Goal: Task Accomplishment & Management: Manage account settings

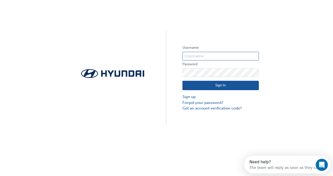
type input "12896"
click at [203, 85] on button "Sign In" at bounding box center [220, 86] width 76 height 10
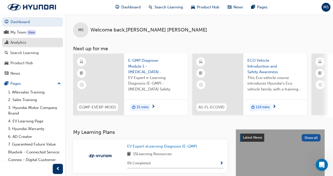
click at [22, 41] on div "Analytics" at bounding box center [18, 43] width 16 height 6
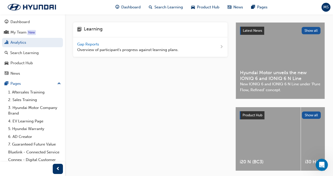
click at [83, 46] on span "Gap Reports" at bounding box center [88, 44] width 23 height 5
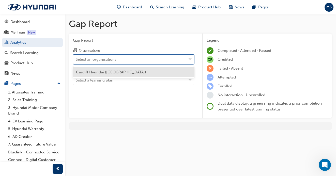
click at [191, 59] on span "down-icon" at bounding box center [191, 59] width 4 height 7
click at [76, 59] on input "Organisations option Cardiff Hyundai ([GEOGRAPHIC_DATA]) focused, 1 of 1. 1 res…" at bounding box center [76, 59] width 1 height 4
click at [172, 72] on div "Cardiff Hyundai ([GEOGRAPHIC_DATA])" at bounding box center [133, 72] width 121 height 10
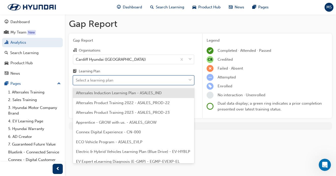
click at [190, 79] on span "down-icon" at bounding box center [191, 80] width 4 height 7
click at [76, 79] on input "Learning Plan option Aftersales Induction Learning Plan - ASALES_IND focused, 1…" at bounding box center [76, 80] width 1 height 4
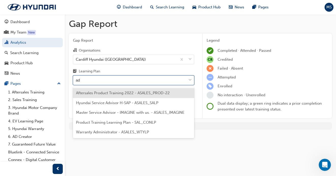
type input "adv"
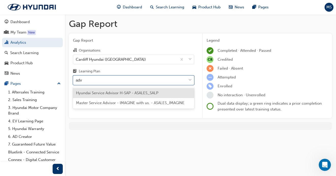
click at [108, 92] on span "Hyundai Service Advisor H-SAP - ASALES_SALP" at bounding box center [117, 93] width 82 height 5
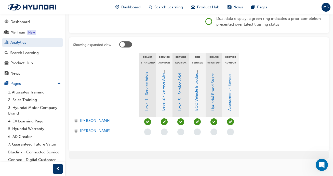
scroll to position [89, 0]
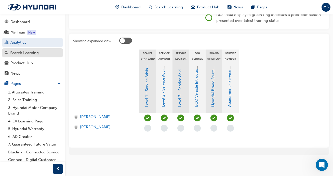
click at [34, 54] on div "Search Learning" at bounding box center [24, 53] width 29 height 6
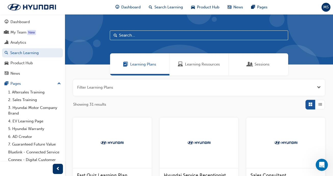
click at [259, 64] on span "Sessions" at bounding box center [261, 65] width 15 height 6
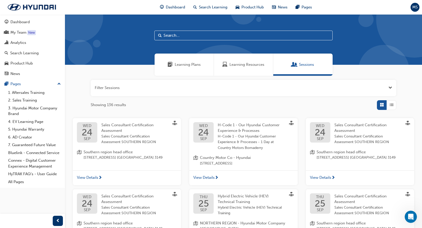
click at [336, 87] on span "Open the filter" at bounding box center [390, 88] width 4 height 6
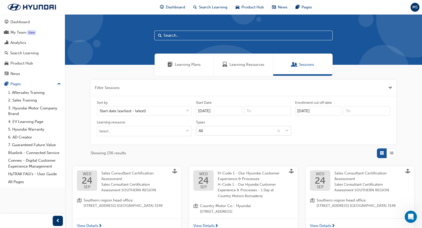
click at [288, 130] on span "down-icon" at bounding box center [287, 130] width 4 height 7
click at [199, 130] on input "Types All" at bounding box center [199, 130] width 1 height 4
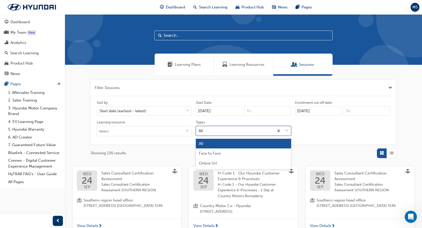
click at [288, 130] on span "down-icon" at bounding box center [287, 130] width 4 height 7
click at [199, 130] on input "Types option All focused, 1 of 3. 3 results available. Use Up and Down to choos…" at bounding box center [199, 130] width 1 height 4
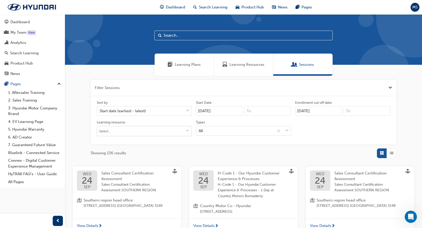
click at [189, 131] on span "down-icon" at bounding box center [188, 131] width 4 height 4
click at [188, 130] on span "down-icon" at bounding box center [188, 131] width 4 height 4
click at [288, 131] on span "down-icon" at bounding box center [287, 130] width 4 height 7
click at [199, 131] on input "Types All" at bounding box center [199, 130] width 1 height 4
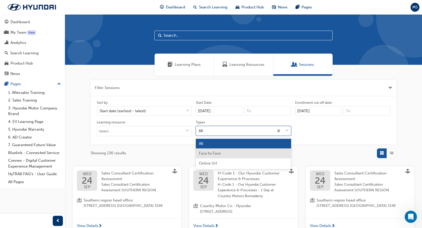
drag, startPoint x: 246, startPoint y: 154, endPoint x: 247, endPoint y: 151, distance: 2.8
click at [246, 153] on div "Face to Face" at bounding box center [243, 153] width 95 height 10
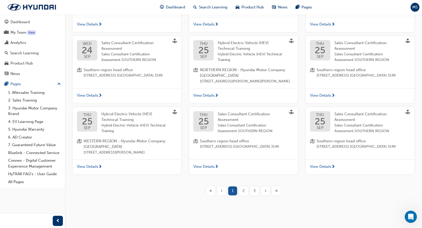
scroll to position [202, 0]
click at [275, 176] on span "»" at bounding box center [276, 190] width 3 height 6
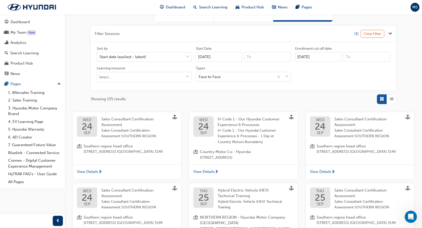
scroll to position [23, 0]
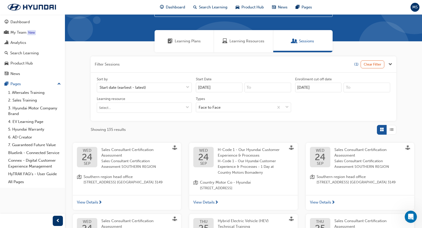
click at [228, 87] on input "[DATE]" at bounding box center [219, 87] width 47 height 10
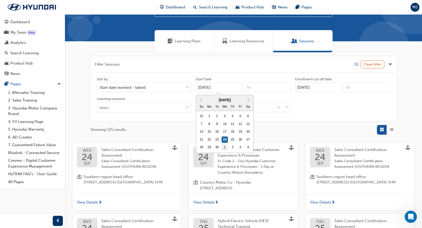
click at [224, 146] on div "1" at bounding box center [224, 147] width 7 height 7
click at [224, 92] on input "[DATE]" at bounding box center [219, 87] width 47 height 10
type input "[DATE]"
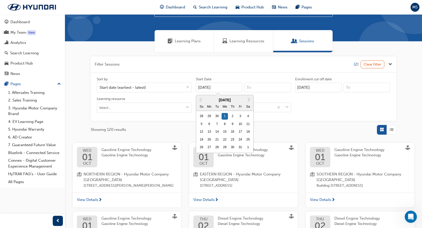
click at [336, 87] on input "[DATE]" at bounding box center [318, 87] width 47 height 10
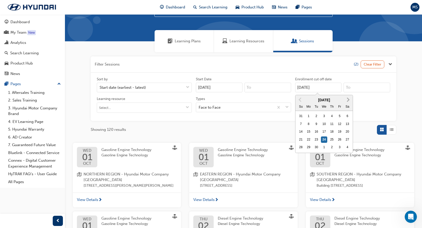
click at [336, 99] on span "Next Month" at bounding box center [347, 99] width 0 height 6
click at [336, 146] on div "31" at bounding box center [339, 147] width 7 height 7
click at [336, 92] on input "[DATE]" at bounding box center [318, 87] width 47 height 10
type input "[DATE]"
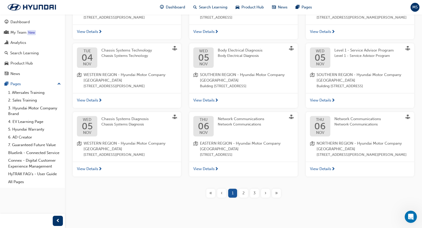
scroll to position [200, 0]
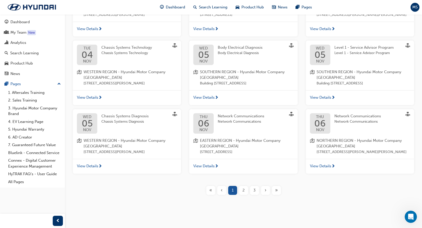
click at [247, 176] on div "2" at bounding box center [243, 190] width 9 height 9
click at [245, 176] on div "2" at bounding box center [243, 190] width 9 height 9
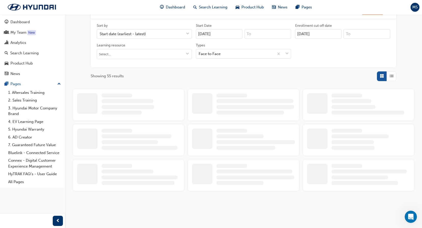
scroll to position [200, 0]
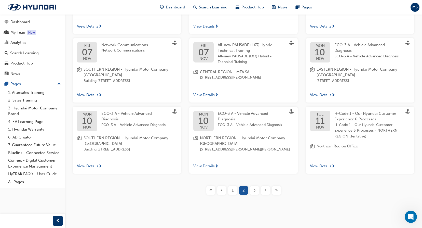
click at [254, 176] on span "3" at bounding box center [254, 190] width 2 height 6
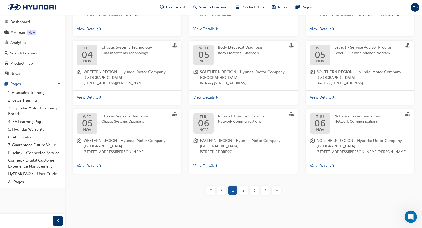
click at [251, 176] on div "3" at bounding box center [254, 190] width 9 height 9
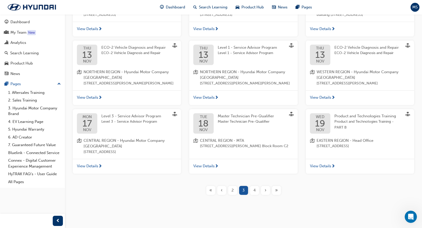
scroll to position [205, 0]
click at [255, 176] on span "4" at bounding box center [254, 190] width 2 height 6
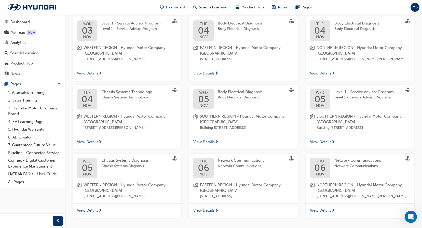
scroll to position [200, 0]
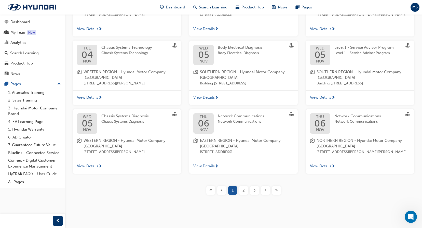
click at [253, 176] on span "3" at bounding box center [254, 190] width 2 height 6
click at [245, 176] on div "2" at bounding box center [243, 190] width 9 height 9
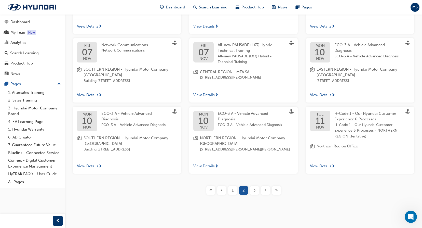
scroll to position [205, 0]
click at [254, 176] on span "3" at bounding box center [254, 190] width 2 height 6
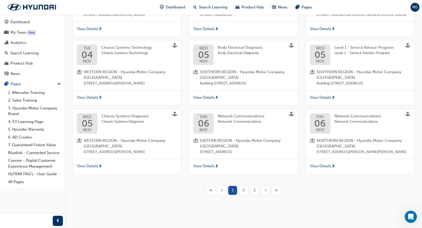
click at [254, 176] on span "3" at bounding box center [254, 190] width 2 height 6
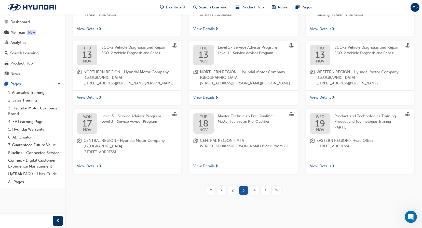
scroll to position [205, 0]
click at [255, 176] on span "4" at bounding box center [254, 190] width 2 height 6
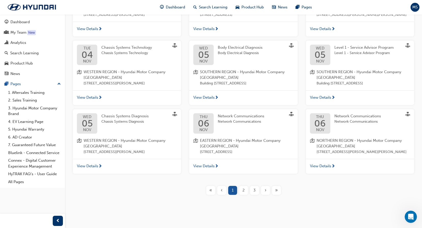
click at [264, 176] on span "›" at bounding box center [265, 190] width 2 height 6
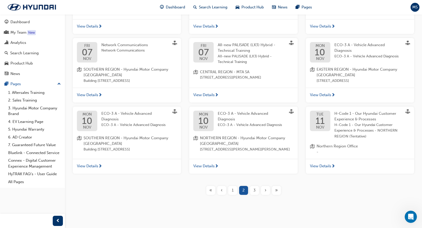
click at [265, 176] on span "›" at bounding box center [265, 190] width 2 height 6
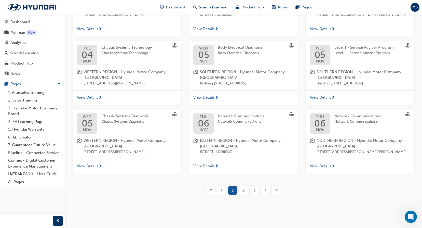
click at [266, 176] on div "›" at bounding box center [265, 190] width 9 height 9
click at [265, 176] on span "›" at bounding box center [265, 190] width 2 height 6
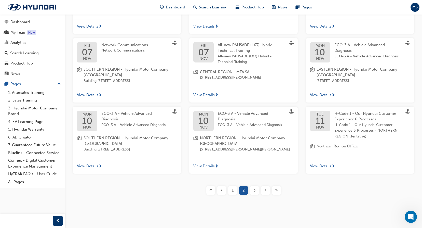
click at [256, 176] on div "3" at bounding box center [254, 190] width 9 height 9
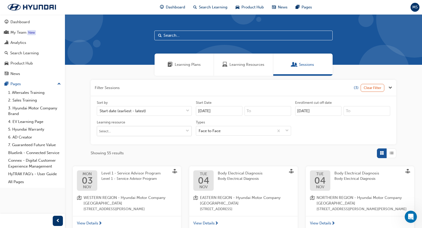
click at [153, 132] on input "Learning resource" at bounding box center [144, 131] width 94 height 10
type input "advisor"
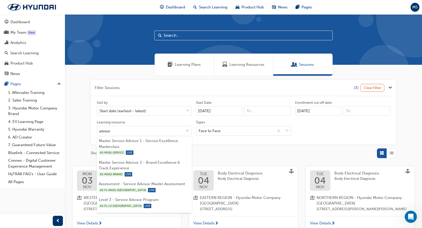
click at [325, 133] on div "Sort by Start date (earliest - latest) Start Date [DATE] Enrollment cut off dat…" at bounding box center [243, 120] width 297 height 40
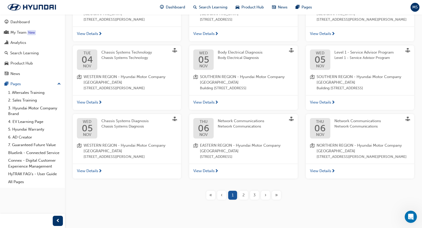
scroll to position [200, 0]
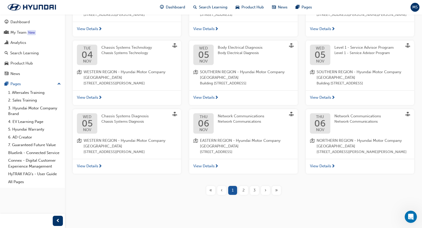
click at [243, 176] on span "2" at bounding box center [243, 190] width 2 height 6
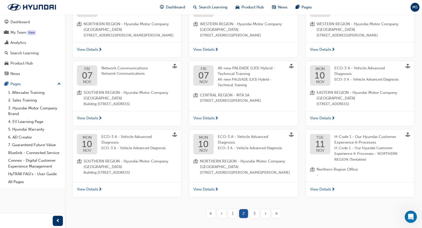
scroll to position [180, 0]
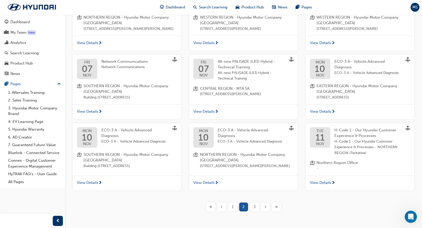
click at [234, 176] on div "1" at bounding box center [232, 206] width 9 height 9
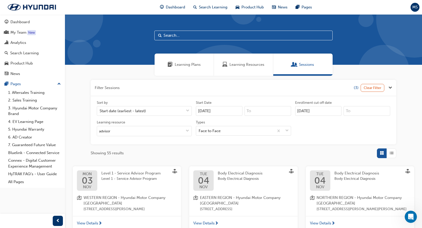
click at [204, 34] on input "text" at bounding box center [243, 36] width 178 height 10
type input "advisor"
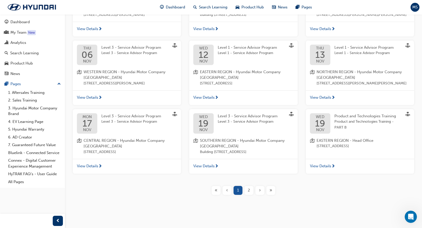
scroll to position [205, 0]
click at [250, 176] on div "2" at bounding box center [248, 190] width 9 height 9
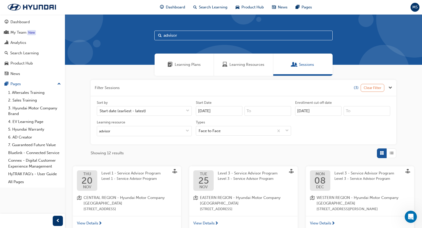
click at [336, 85] on button "Clear Filter" at bounding box center [372, 88] width 24 height 8
type input "[DATE]"
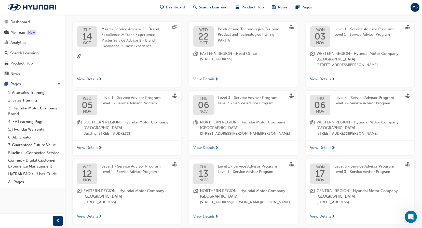
scroll to position [153, 0]
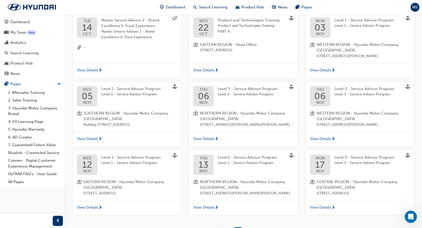
click at [210, 69] on span "View Details" at bounding box center [203, 70] width 21 height 6
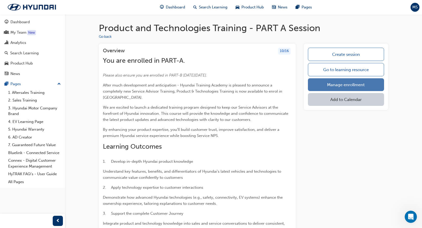
click at [326, 88] on link "Manage enrollment" at bounding box center [346, 84] width 76 height 13
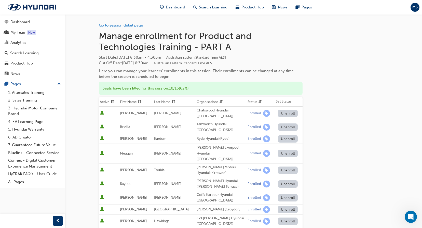
click at [320, 44] on div "Go to session detail page Manage enrollment for Product and Technologies Traini…" at bounding box center [243, 169] width 289 height 311
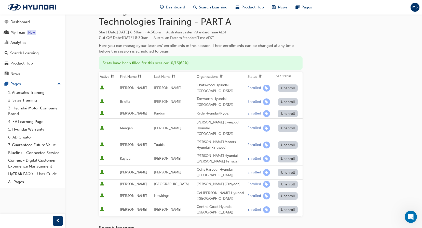
scroll to position [25, 0]
